Goal: Find specific page/section: Find specific page/section

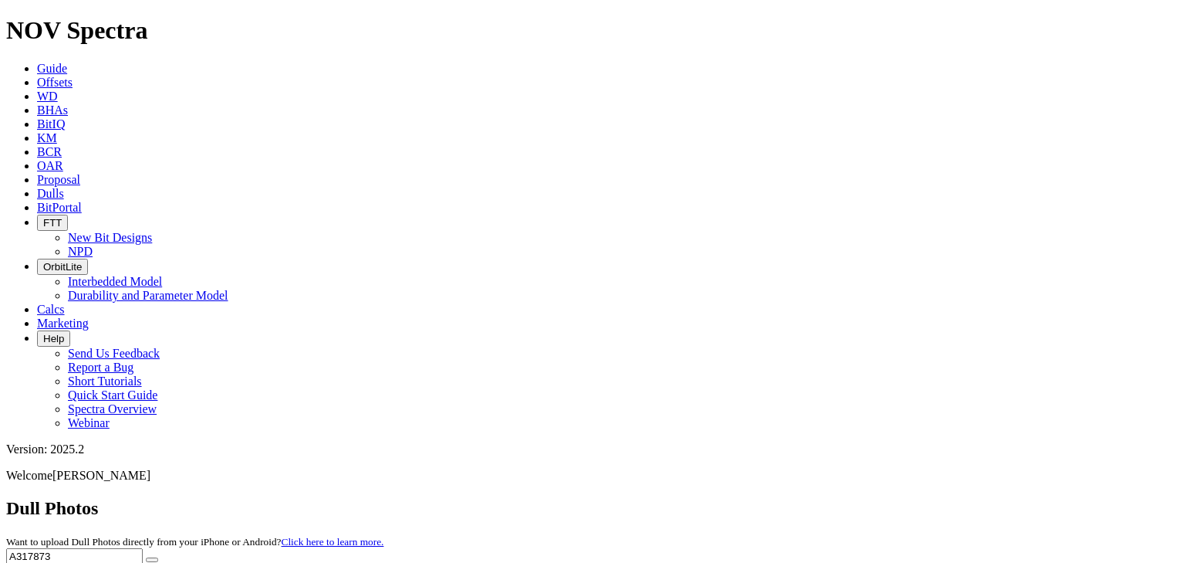
click at [67, 62] on link "Guide" at bounding box center [52, 68] width 30 height 13
click at [73, 76] on span "Offsets" at bounding box center [55, 82] width 36 height 13
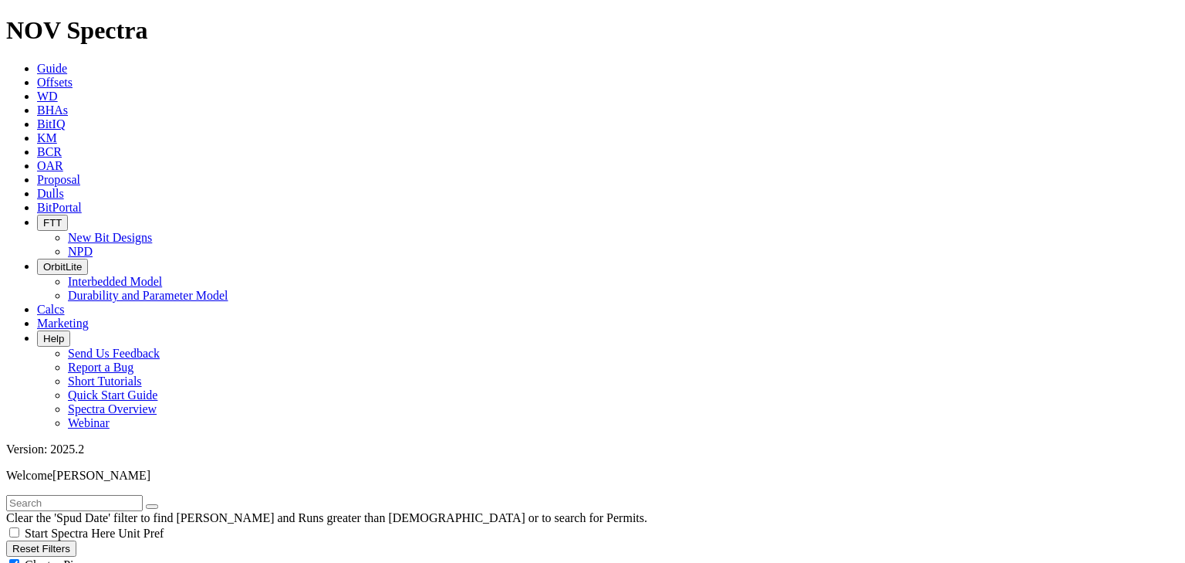
click at [12, 543] on icon "button" at bounding box center [12, 549] width 0 height 12
